Goal: Information Seeking & Learning: Learn about a topic

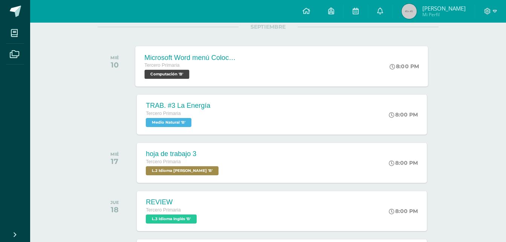
scroll to position [113, 0]
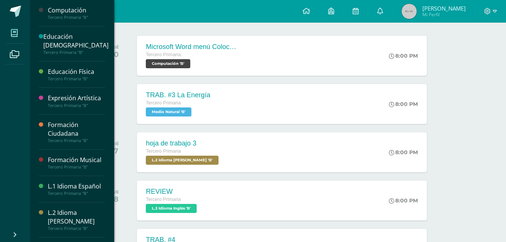
click at [8, 27] on span at bounding box center [14, 32] width 17 height 17
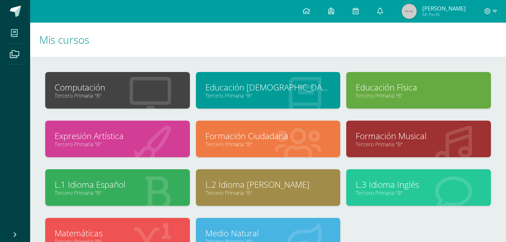
click at [266, 128] on div at bounding box center [298, 139] width 84 height 50
click at [263, 143] on link "Tercero Primaria "B"" at bounding box center [268, 143] width 126 height 7
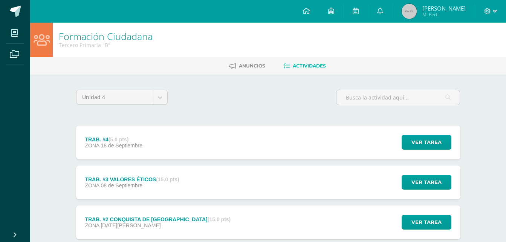
click at [259, 176] on div "TRAB. #3 VALORES ÉTICOS (15.0 pts) ZONA [DATE] Ver tarea TRAB. #3 VALORES ÉTICO…" at bounding box center [268, 182] width 384 height 34
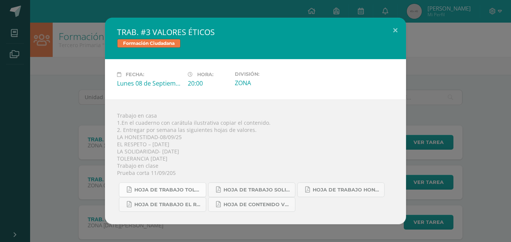
click at [183, 193] on link "HOJA DE TRABAJO TOLERANCIA.pdf" at bounding box center [162, 189] width 87 height 15
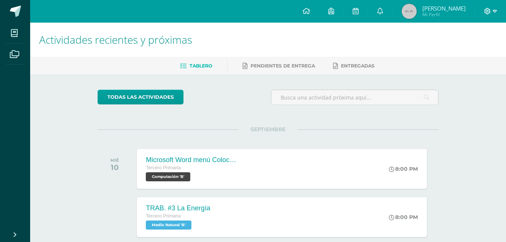
click at [493, 9] on icon at bounding box center [495, 11] width 4 height 7
click at [469, 49] on span "Cerrar sesión" at bounding box center [471, 51] width 34 height 7
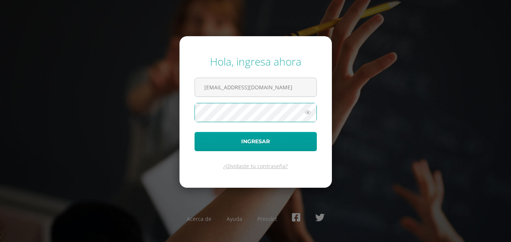
type input "2021065@laestrella.edu.gt"
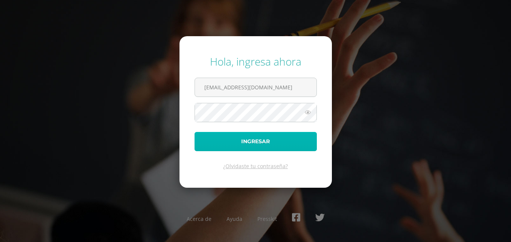
click at [220, 134] on button "Ingresar" at bounding box center [256, 141] width 122 height 19
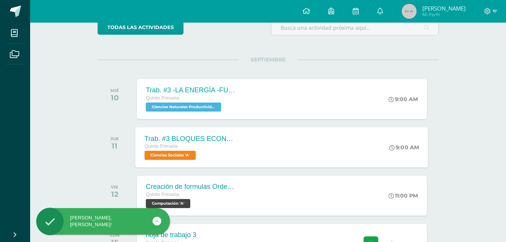
scroll to position [113, 0]
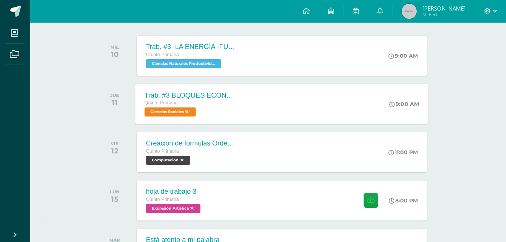
click at [246, 140] on div "Creación de formulas Orden jerárquico Quinto Primaria Computación 'A' 11:00 PM …" at bounding box center [282, 152] width 290 height 40
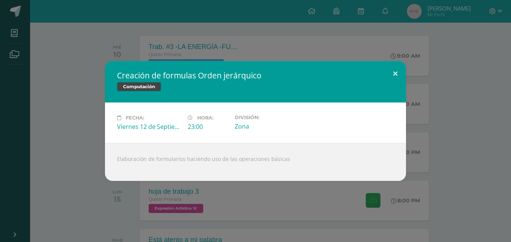
click at [397, 76] on button at bounding box center [395, 74] width 21 height 26
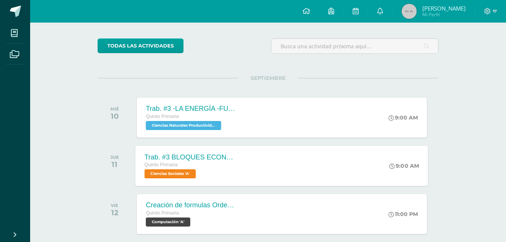
scroll to position [38, 0]
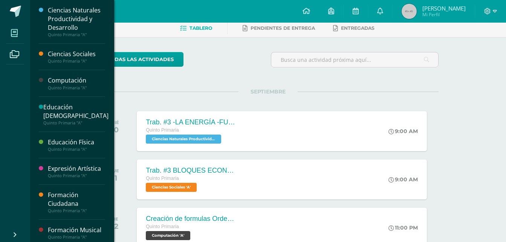
click at [17, 37] on icon at bounding box center [14, 33] width 7 height 8
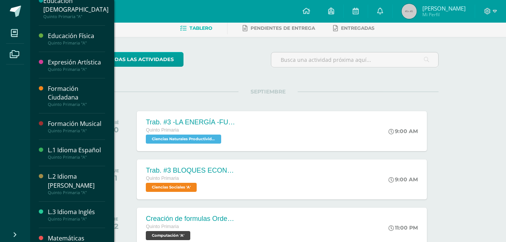
scroll to position [119, 0]
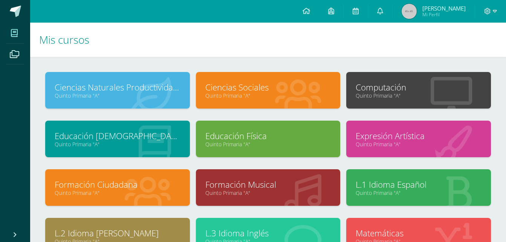
click at [434, 79] on icon at bounding box center [450, 95] width 41 height 37
click at [433, 87] on link "Computación" at bounding box center [418, 87] width 126 height 12
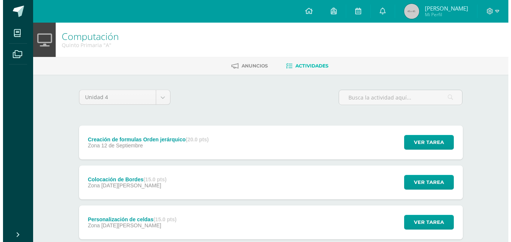
scroll to position [47, 0]
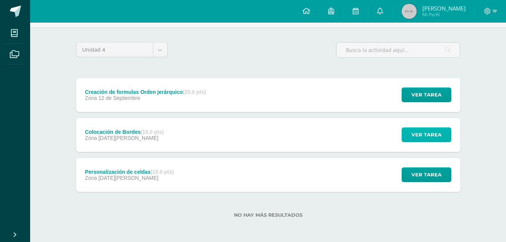
click at [409, 137] on button "Ver tarea" at bounding box center [426, 134] width 50 height 15
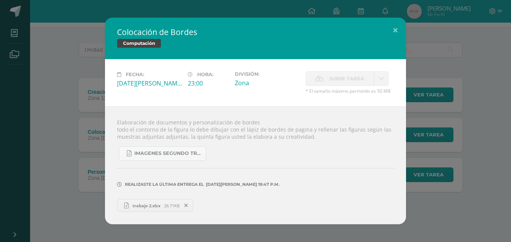
click at [161, 204] on span "trabajo 2.xlsx" at bounding box center [146, 206] width 35 height 6
click at [168, 207] on span "26.71KB" at bounding box center [171, 206] width 15 height 6
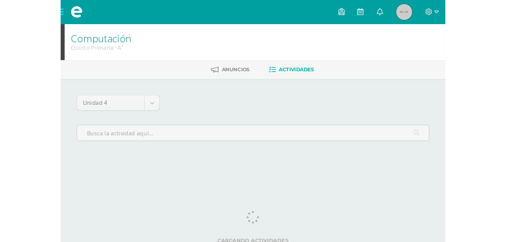
scroll to position [5, 0]
